Goal: Task Accomplishment & Management: Manage account settings

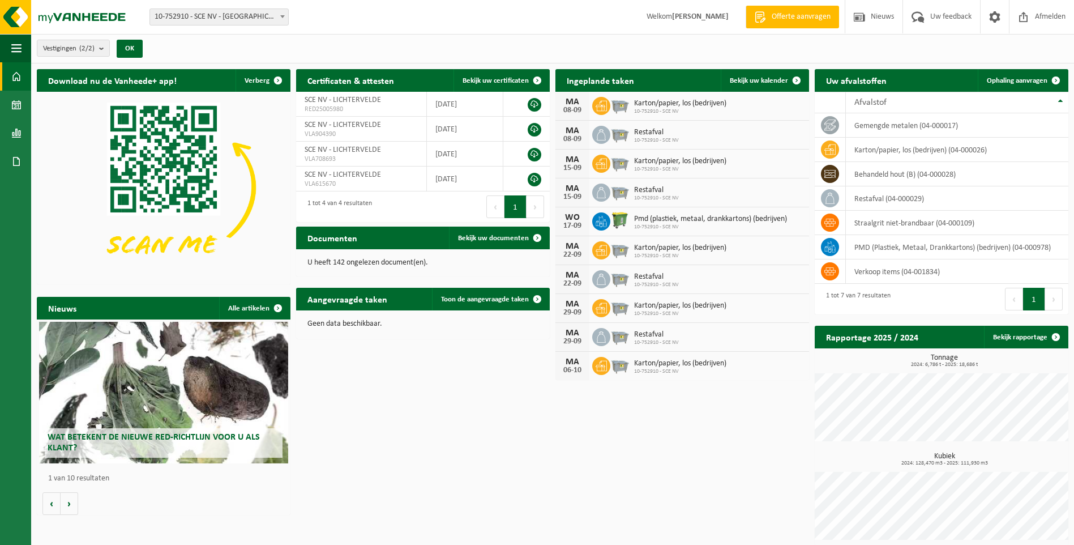
click at [15, 79] on span at bounding box center [16, 76] width 10 height 28
click at [14, 108] on span at bounding box center [16, 105] width 10 height 28
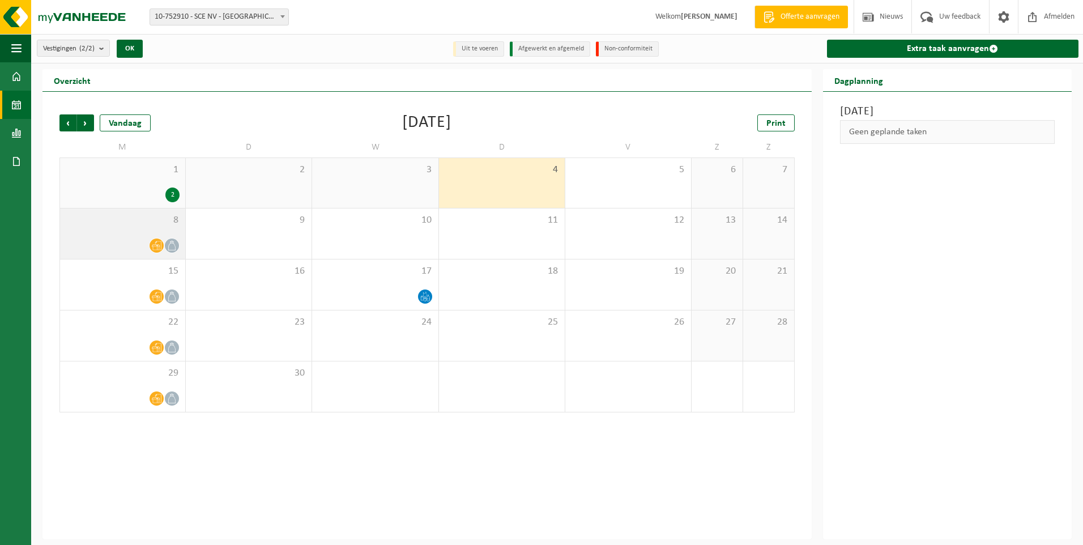
click at [154, 240] on span at bounding box center [156, 245] width 14 height 14
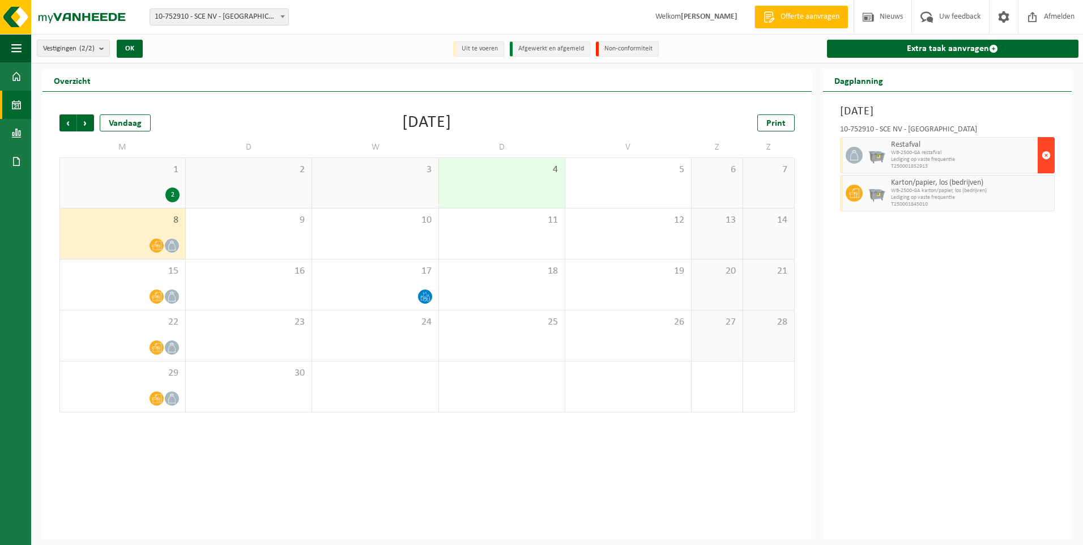
click at [1049, 153] on span "button" at bounding box center [1045, 155] width 9 height 23
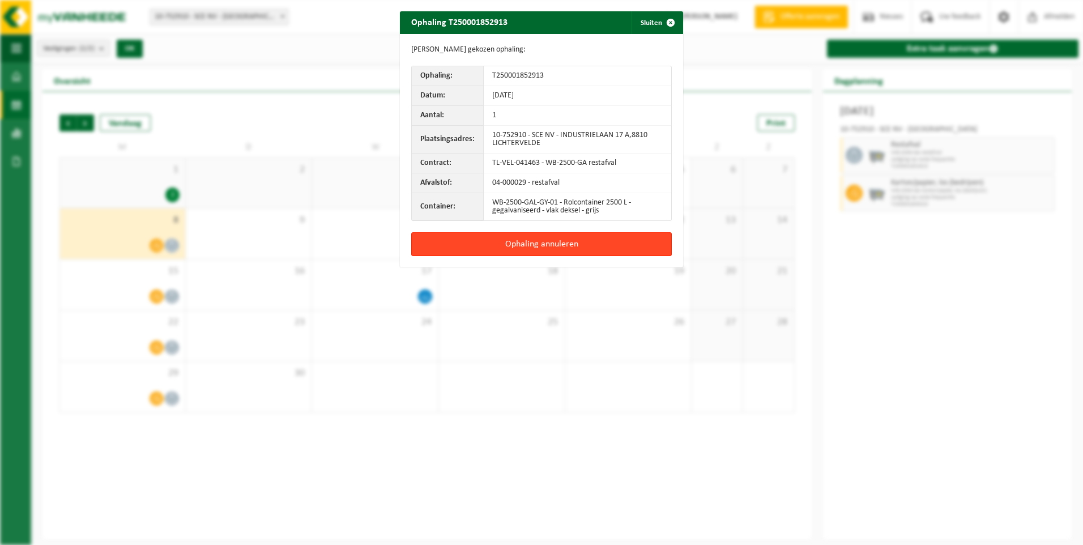
click at [495, 245] on button "Ophaling annuleren" at bounding box center [541, 244] width 260 height 24
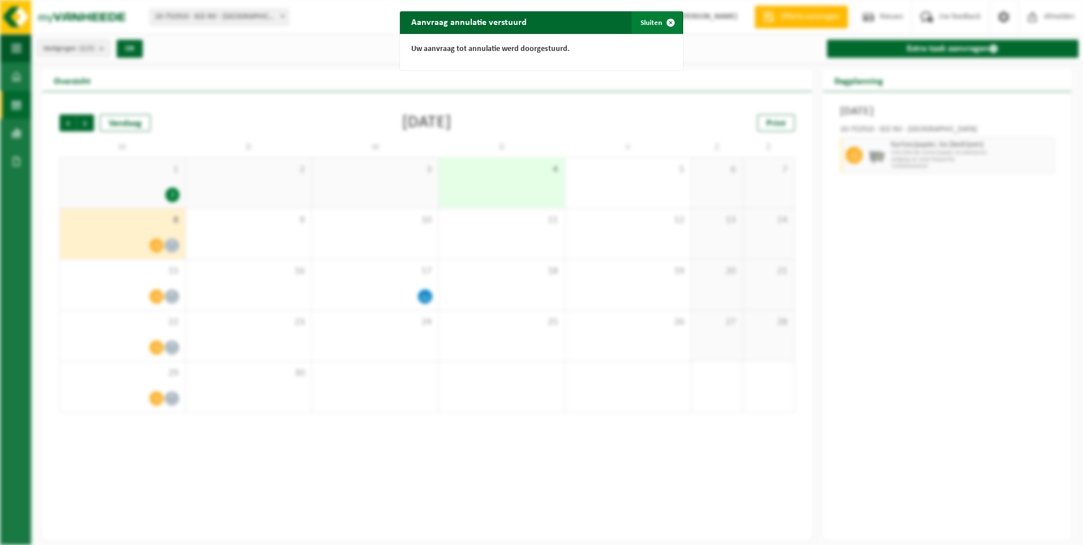
click at [664, 23] on span "button" at bounding box center [670, 22] width 23 height 23
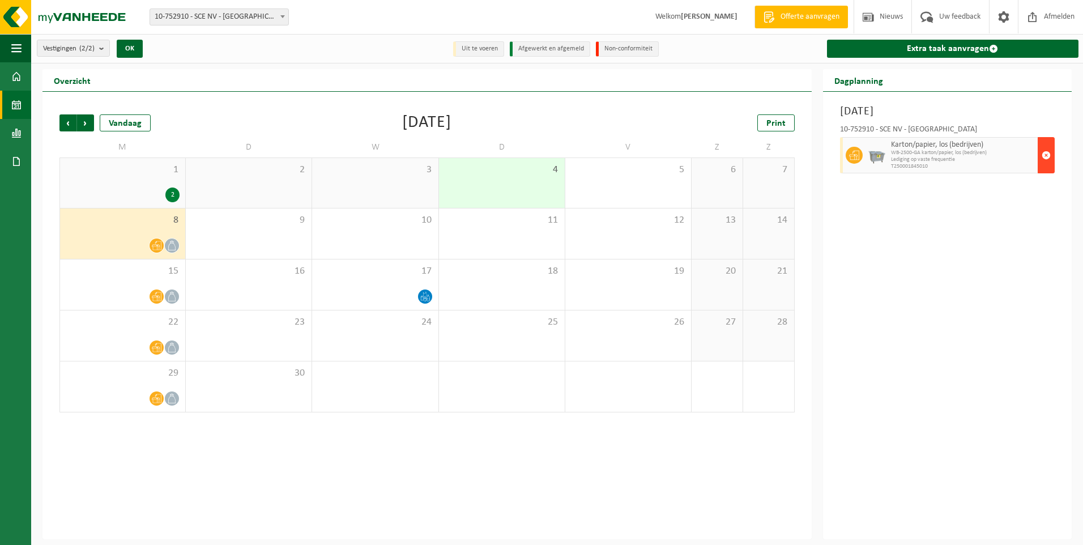
click at [1044, 152] on span "button" at bounding box center [1045, 155] width 9 height 23
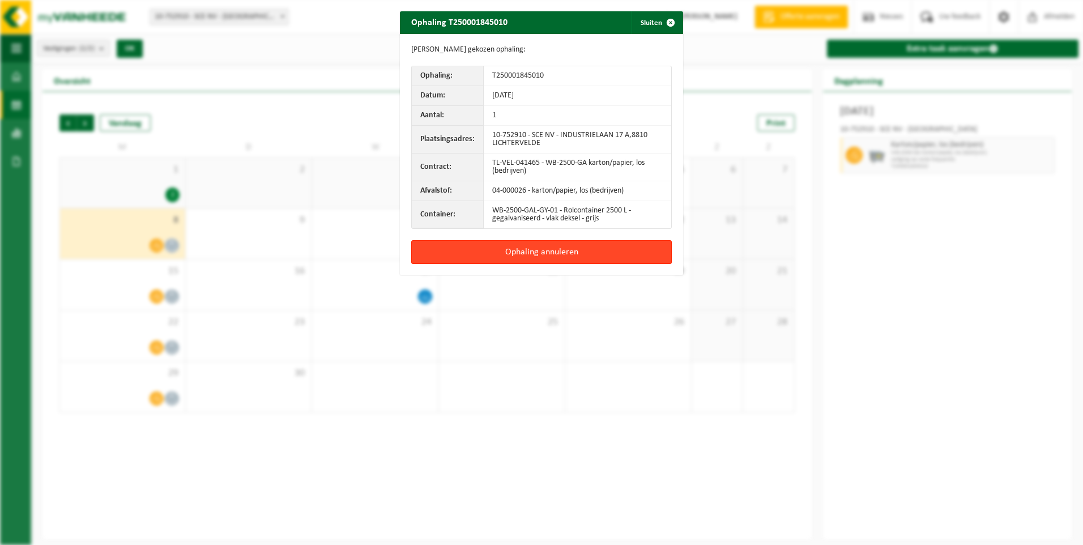
click at [507, 251] on button "Ophaling annuleren" at bounding box center [541, 252] width 260 height 24
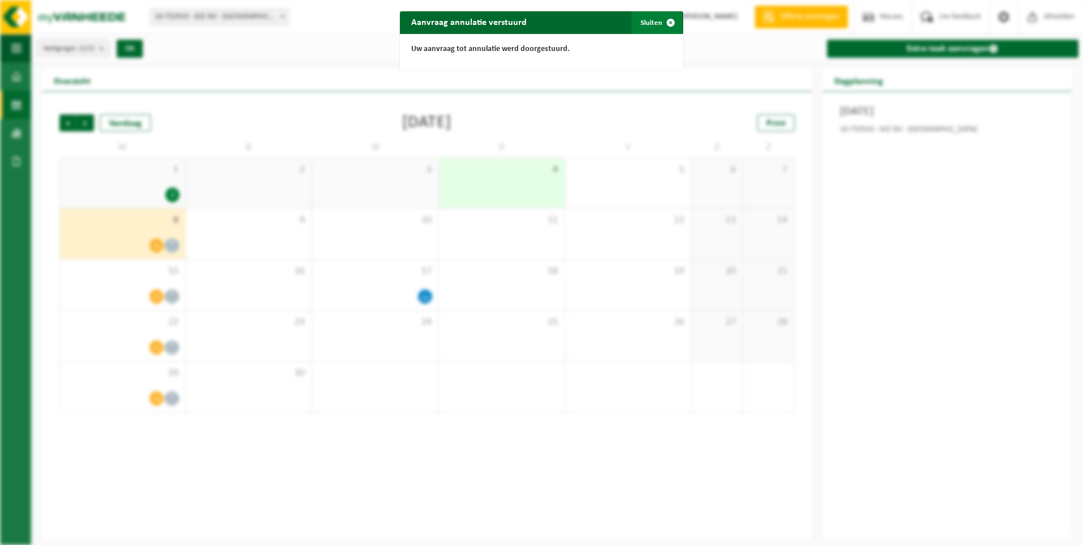
click at [665, 24] on span "button" at bounding box center [670, 22] width 23 height 23
